Goal: Task Accomplishment & Management: Manage account settings

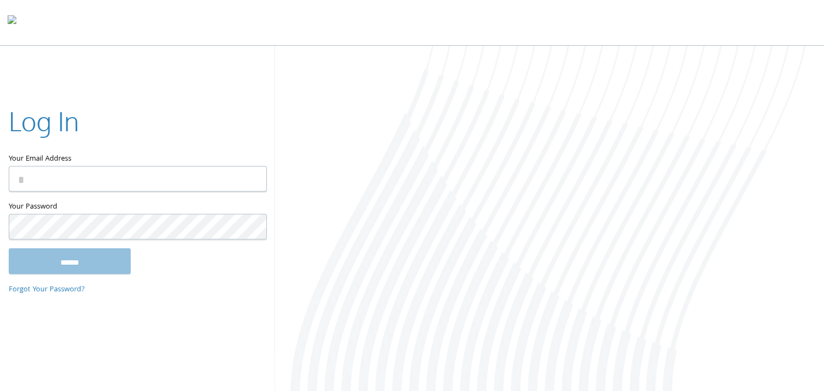
type input "**********"
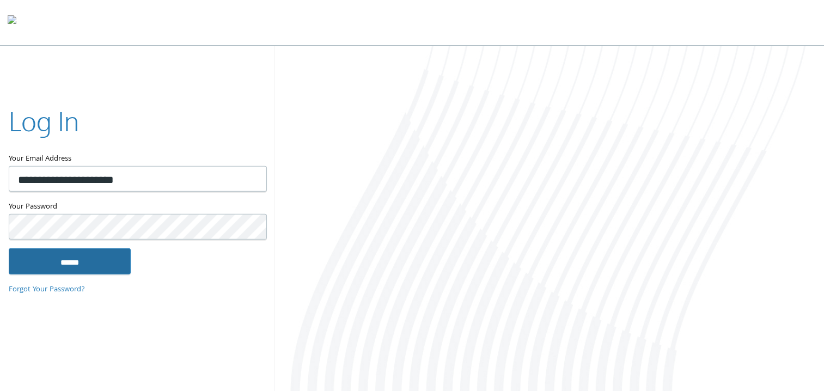
click at [82, 255] on input "******" at bounding box center [70, 261] width 122 height 26
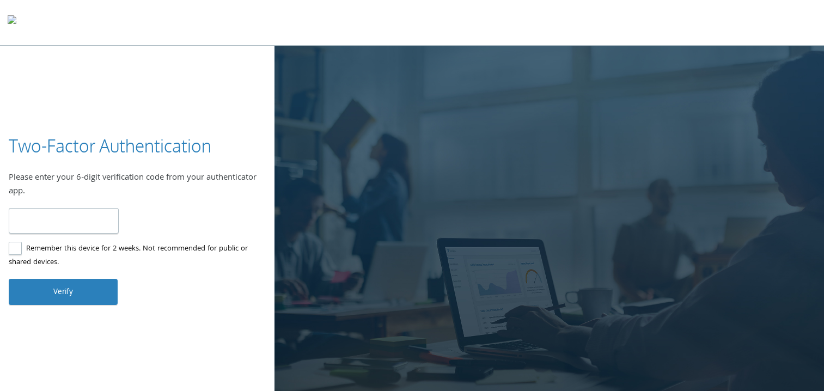
click at [91, 216] on input "number" at bounding box center [64, 221] width 110 height 26
type input "******"
